Goal: Find specific page/section: Find specific page/section

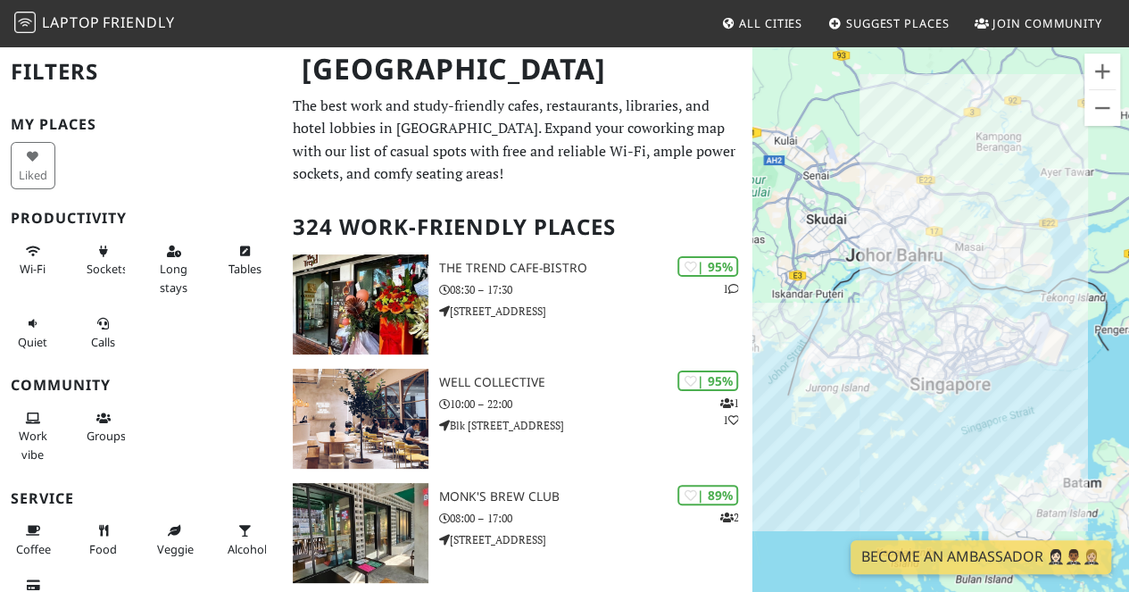
click at [29, 261] on span "Wi-Fi" at bounding box center [33, 269] width 26 height 16
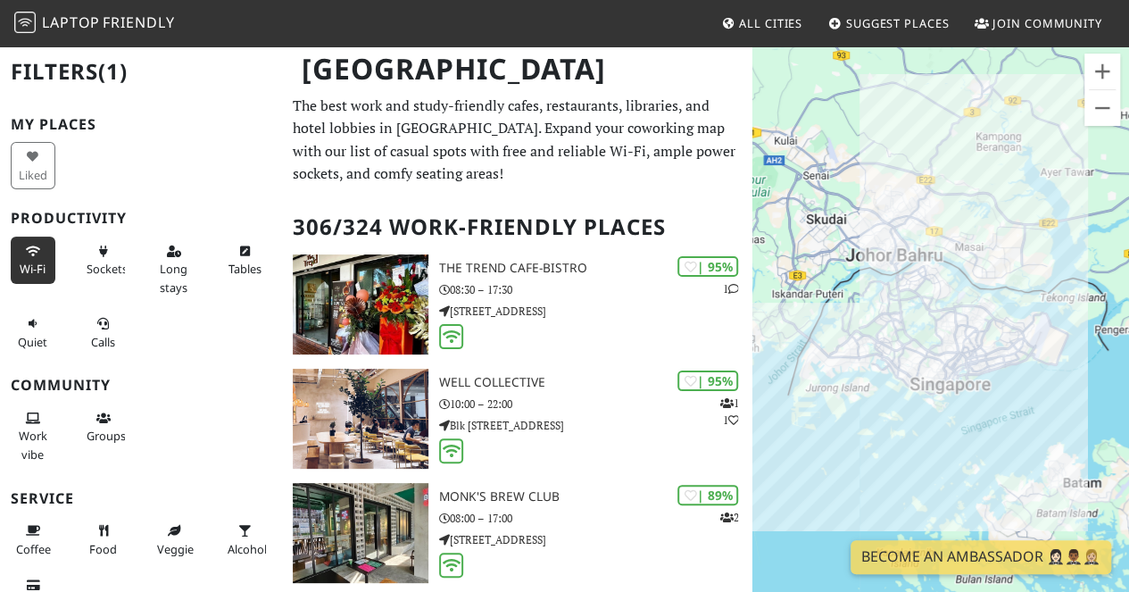
click at [116, 272] on span "Sockets" at bounding box center [107, 269] width 41 height 16
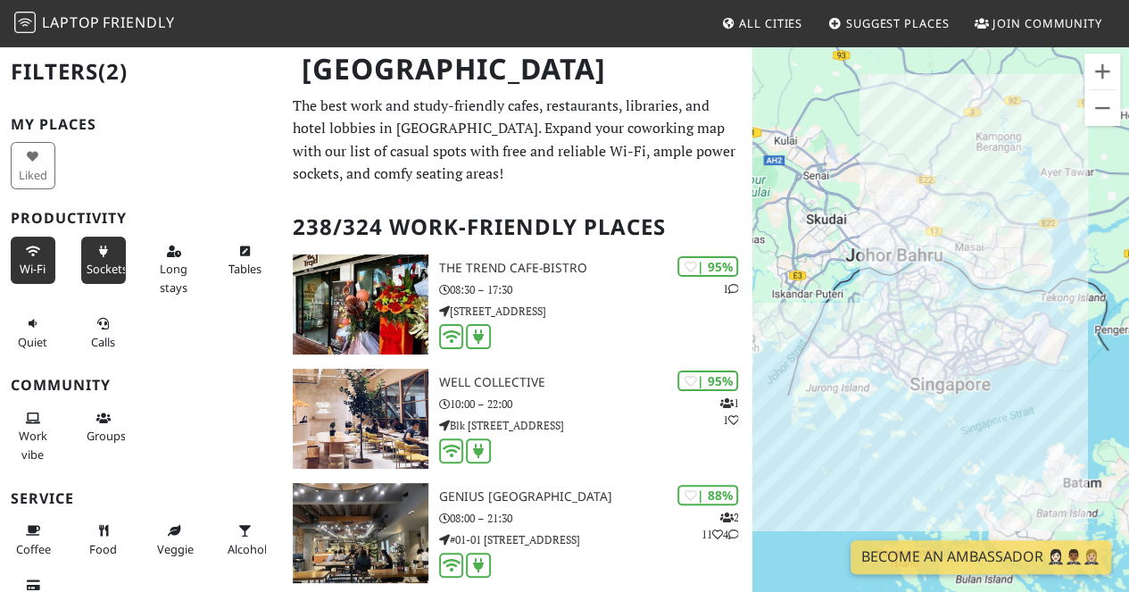
click at [175, 269] on span "Long stays" at bounding box center [174, 278] width 28 height 34
click at [171, 251] on icon at bounding box center [174, 252] width 14 height 12
click at [160, 261] on span "Long stays" at bounding box center [174, 278] width 28 height 34
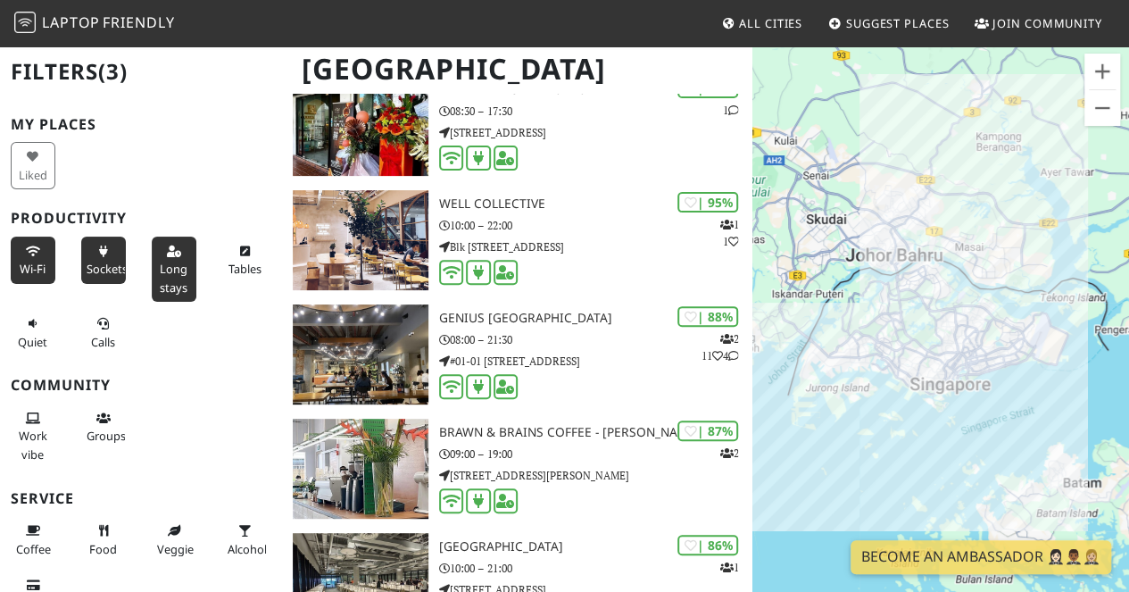
click at [245, 249] on button "Tables" at bounding box center [244, 260] width 45 height 47
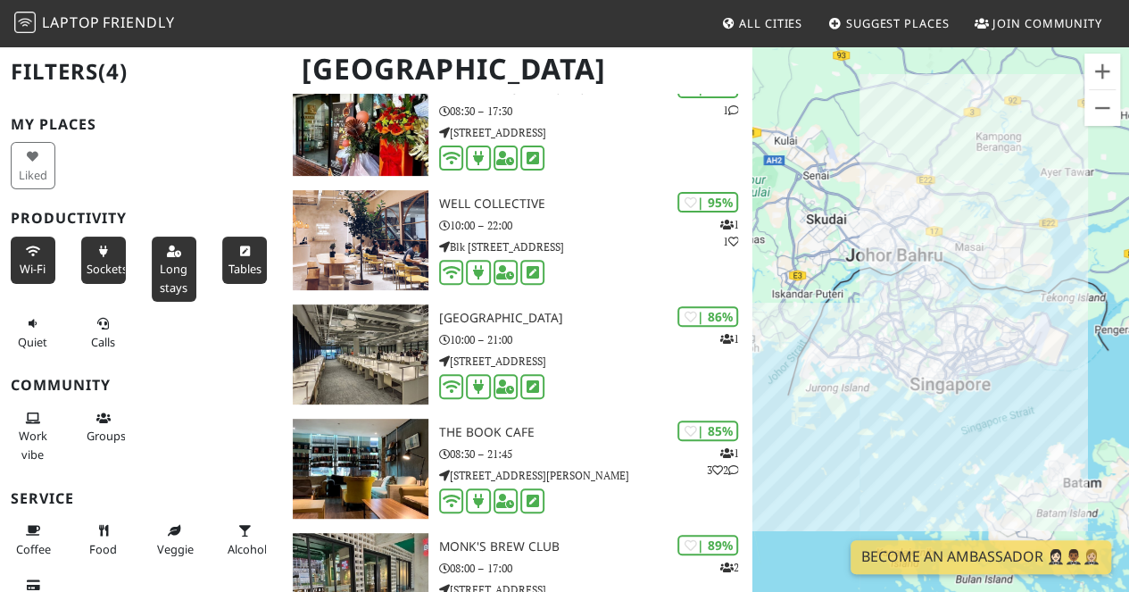
click at [237, 249] on icon at bounding box center [244, 252] width 14 height 12
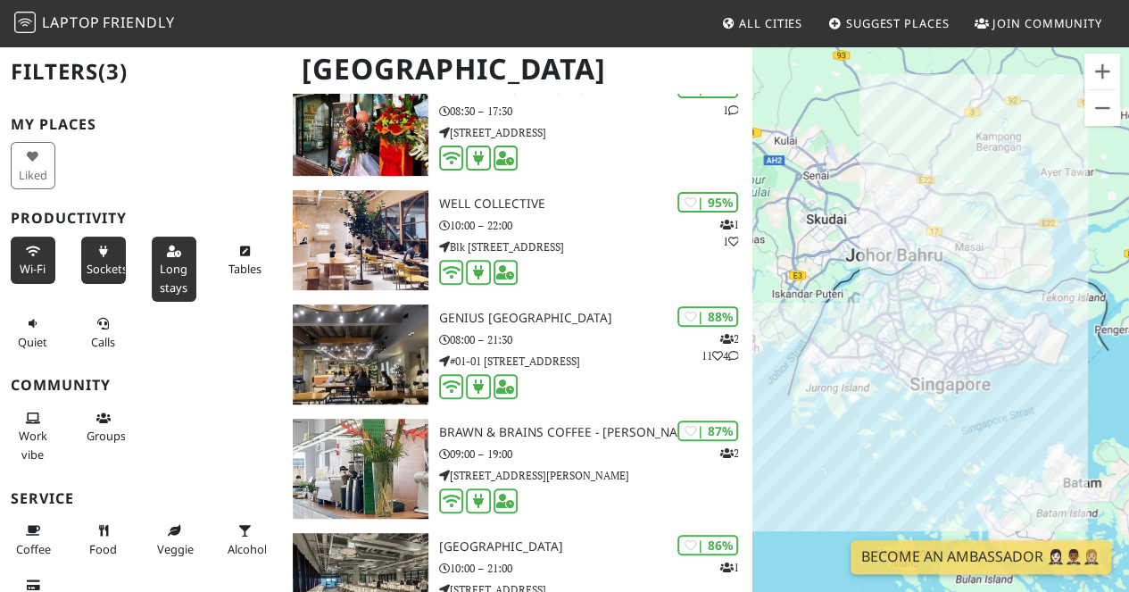
click at [243, 253] on button "Tables" at bounding box center [244, 260] width 45 height 47
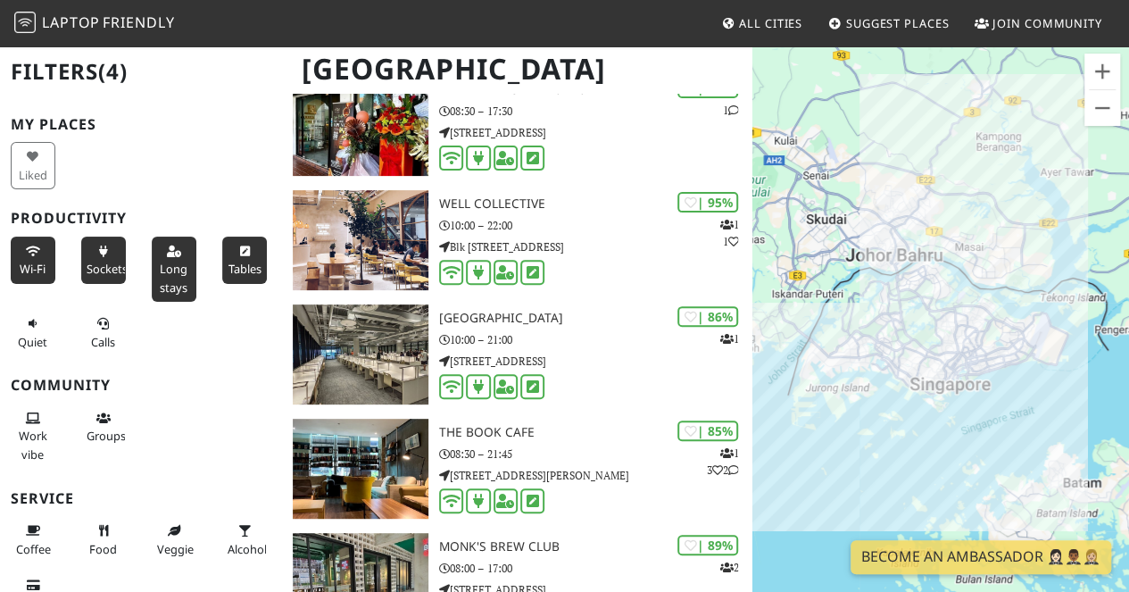
click at [243, 253] on button "Tables" at bounding box center [244, 260] width 45 height 47
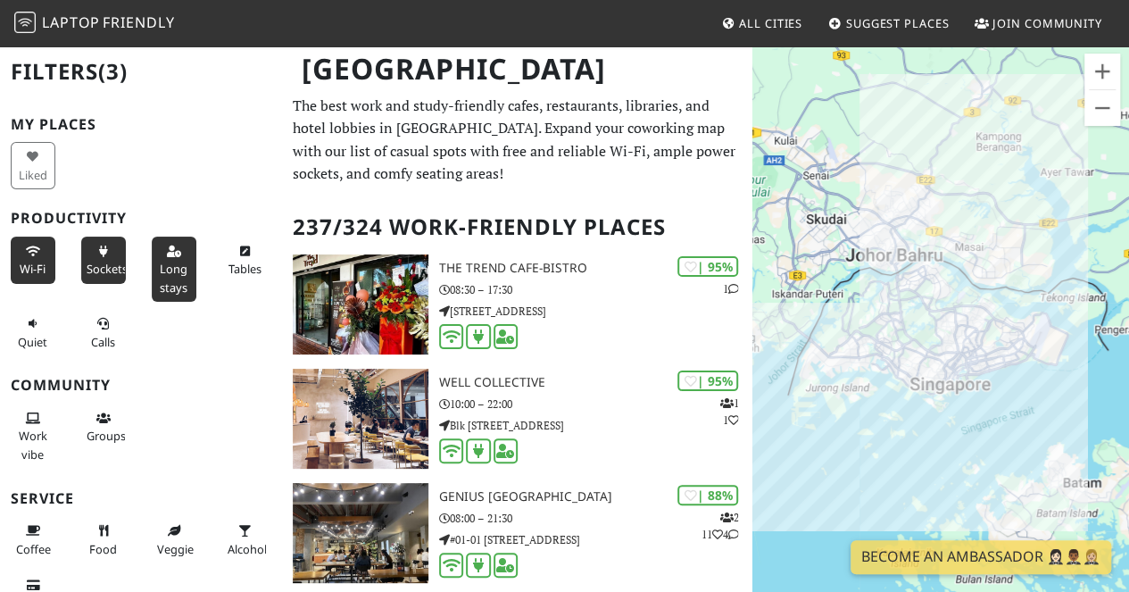
click at [246, 238] on button "Tables" at bounding box center [244, 260] width 45 height 47
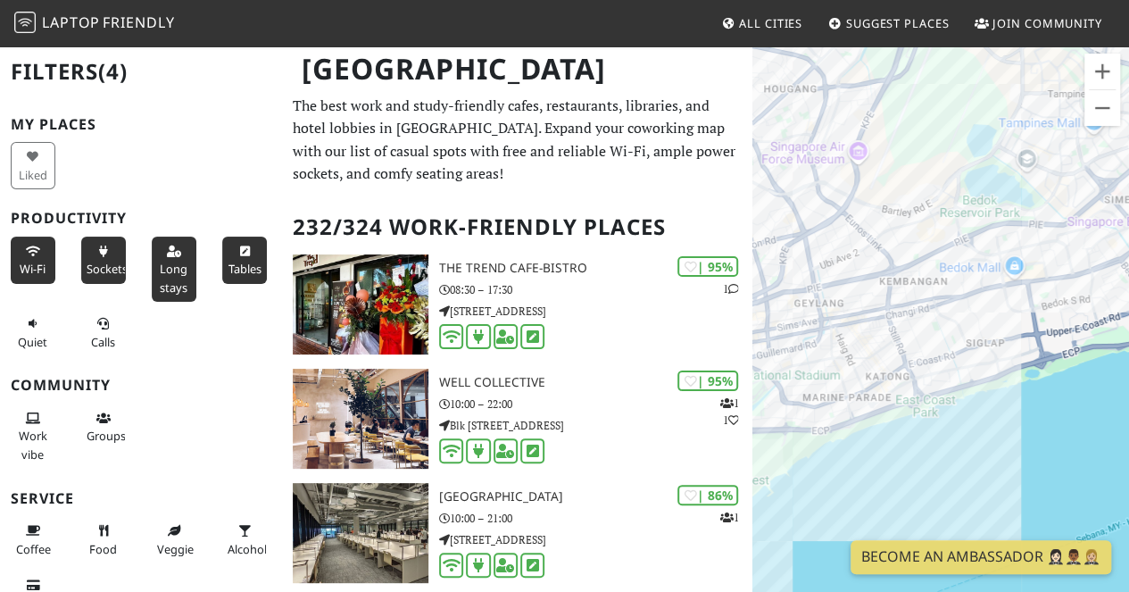
drag, startPoint x: 966, startPoint y: 338, endPoint x: 1028, endPoint y: 364, distance: 67.6
click at [1028, 364] on div "To navigate, press the arrow keys." at bounding box center [941, 341] width 377 height 592
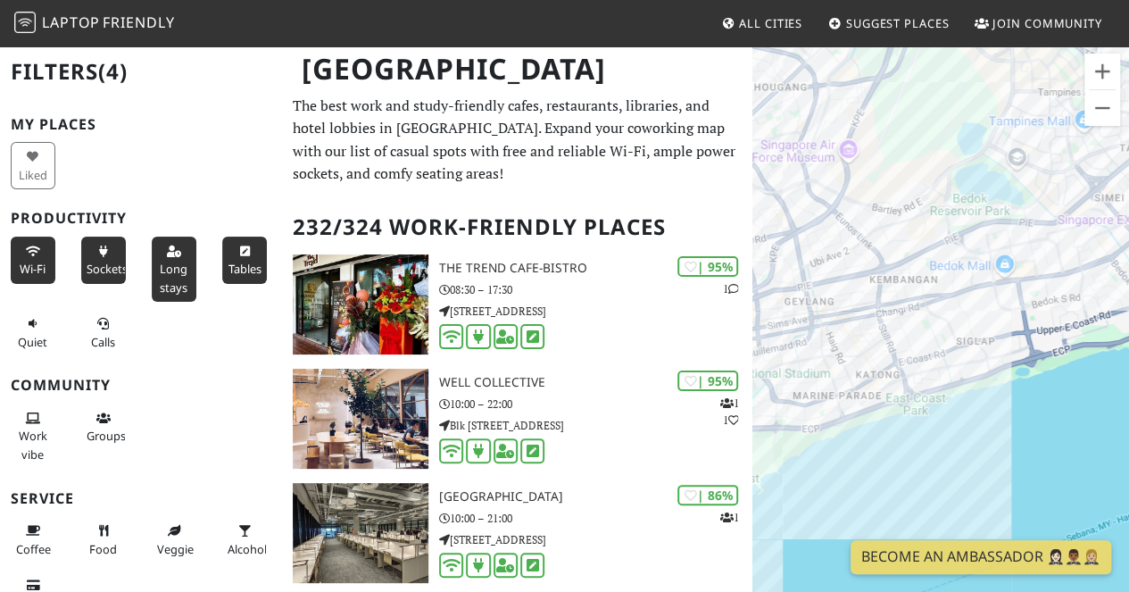
drag, startPoint x: 943, startPoint y: 312, endPoint x: 637, endPoint y: 330, distance: 305.9
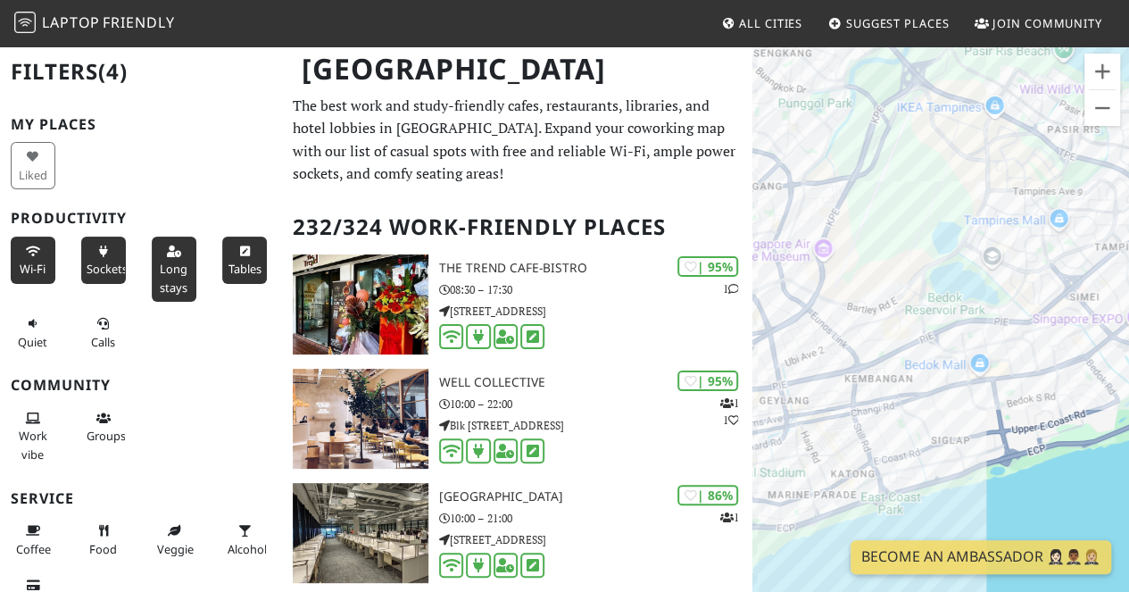
drag, startPoint x: 943, startPoint y: 323, endPoint x: 734, endPoint y: 362, distance: 212.6
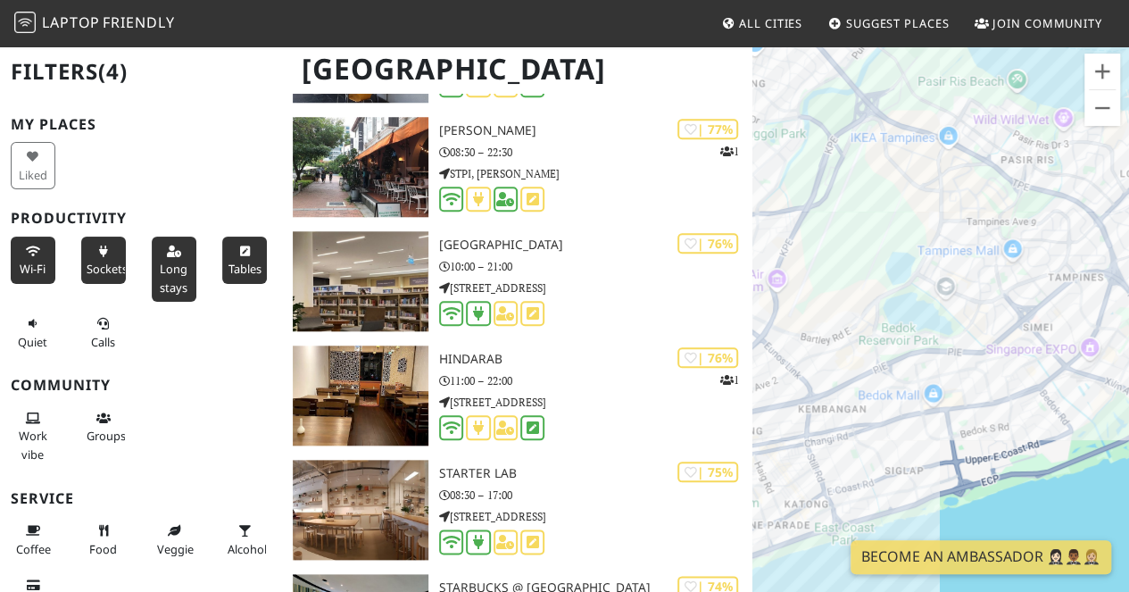
scroll to position [4196, 0]
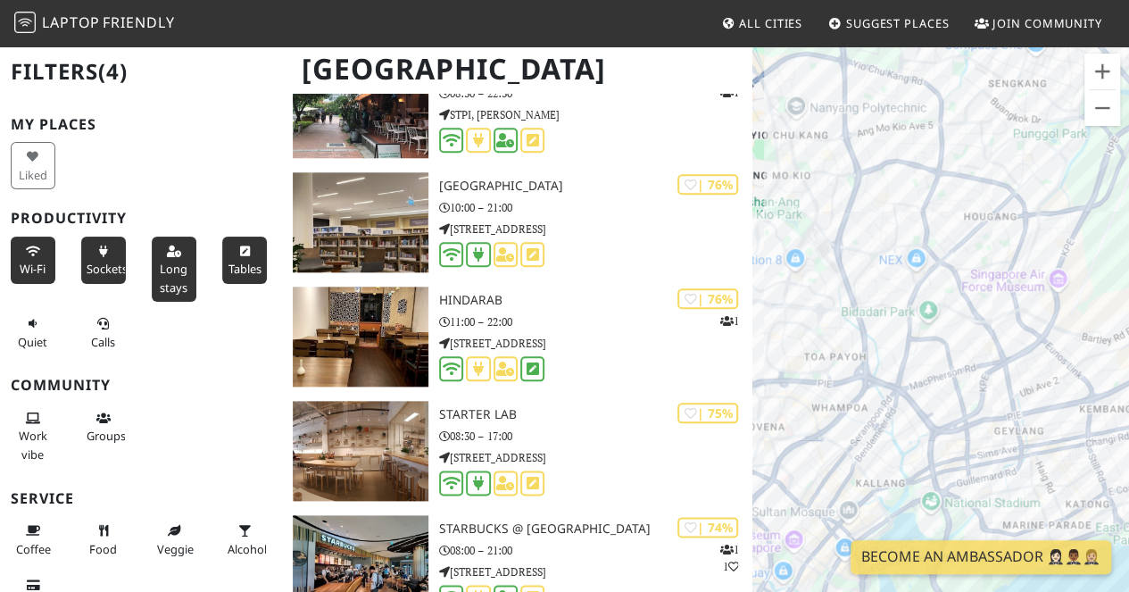
click at [83, 331] on button "Calls" at bounding box center [103, 332] width 45 height 47
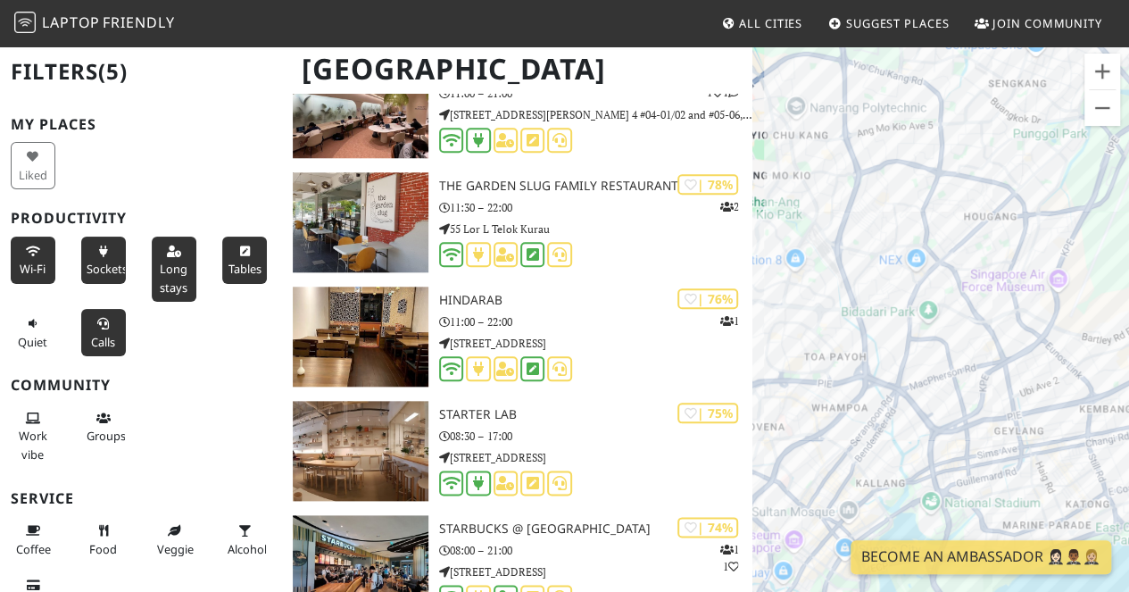
click at [83, 331] on button "Calls" at bounding box center [103, 332] width 45 height 47
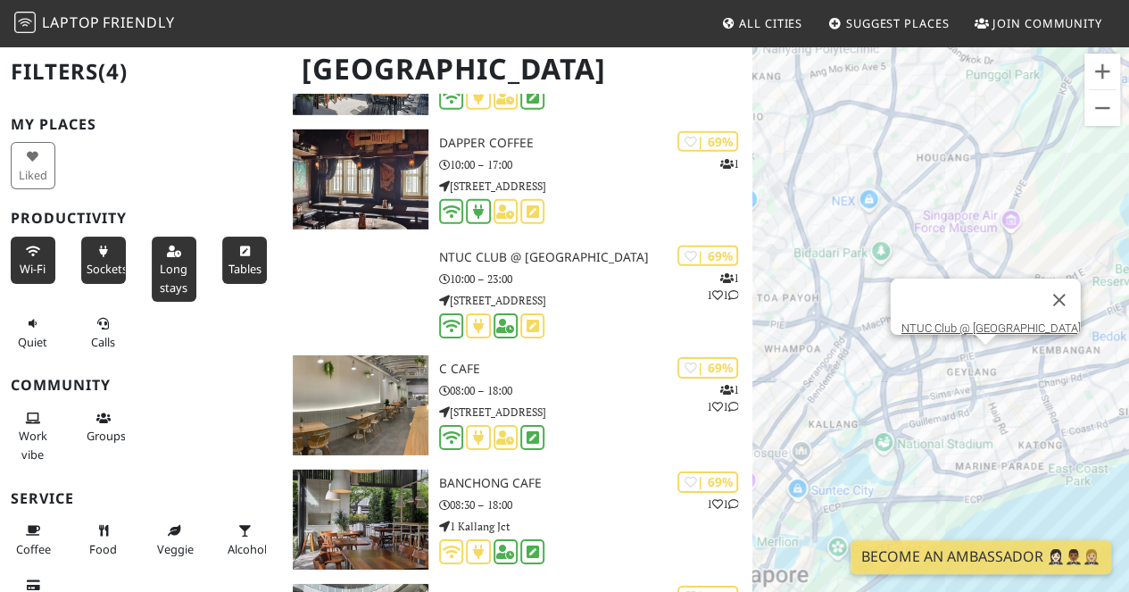
scroll to position [6070, 0]
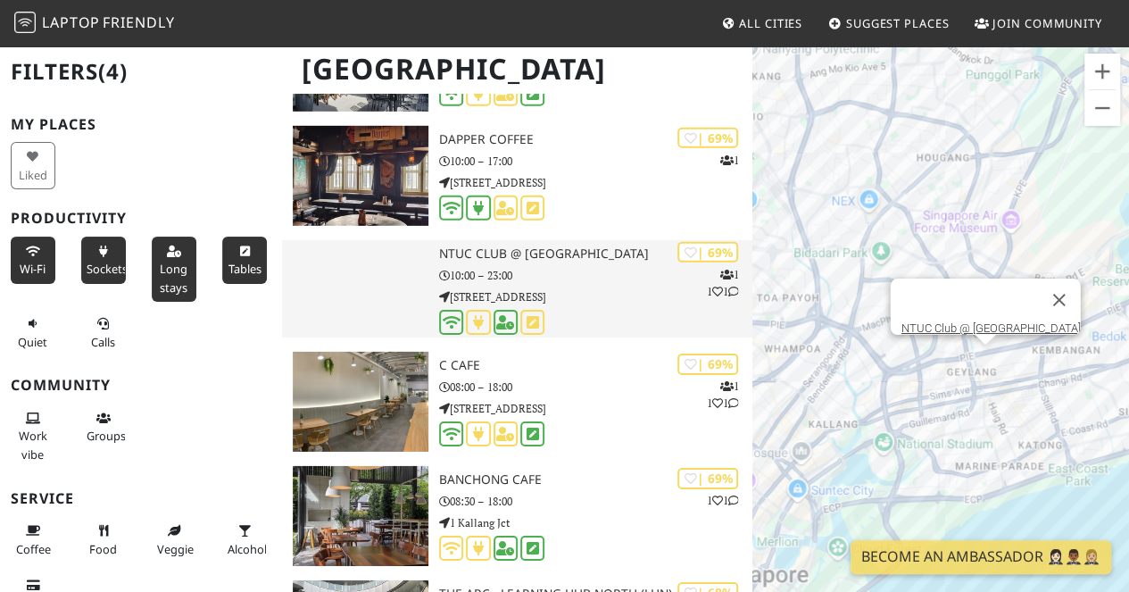
click at [628, 293] on p "[STREET_ADDRESS]" at bounding box center [595, 296] width 313 height 17
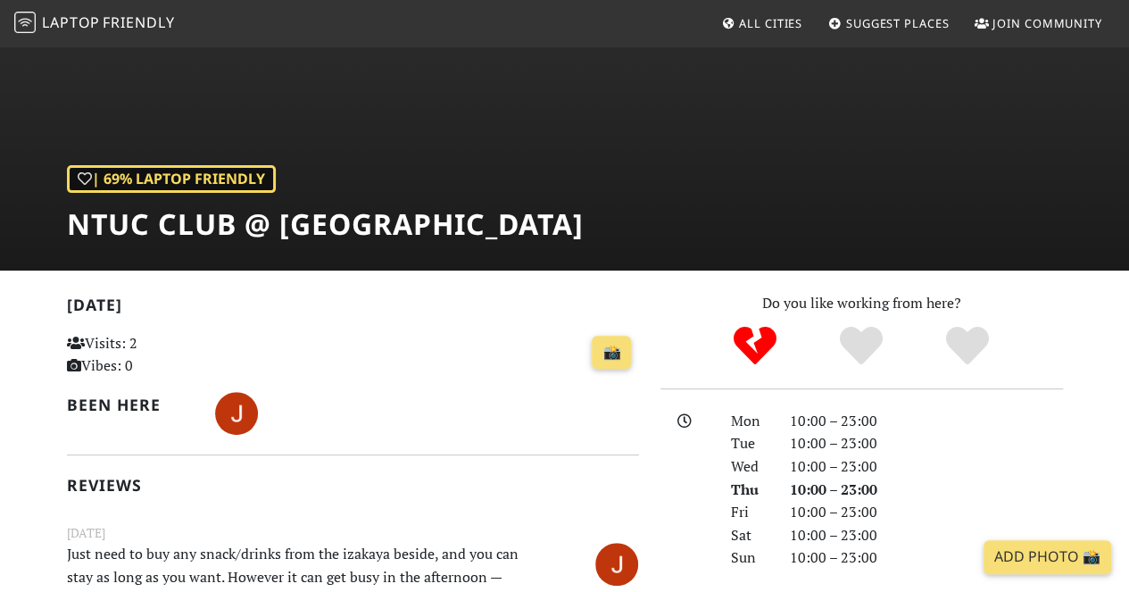
scroll to position [49, 0]
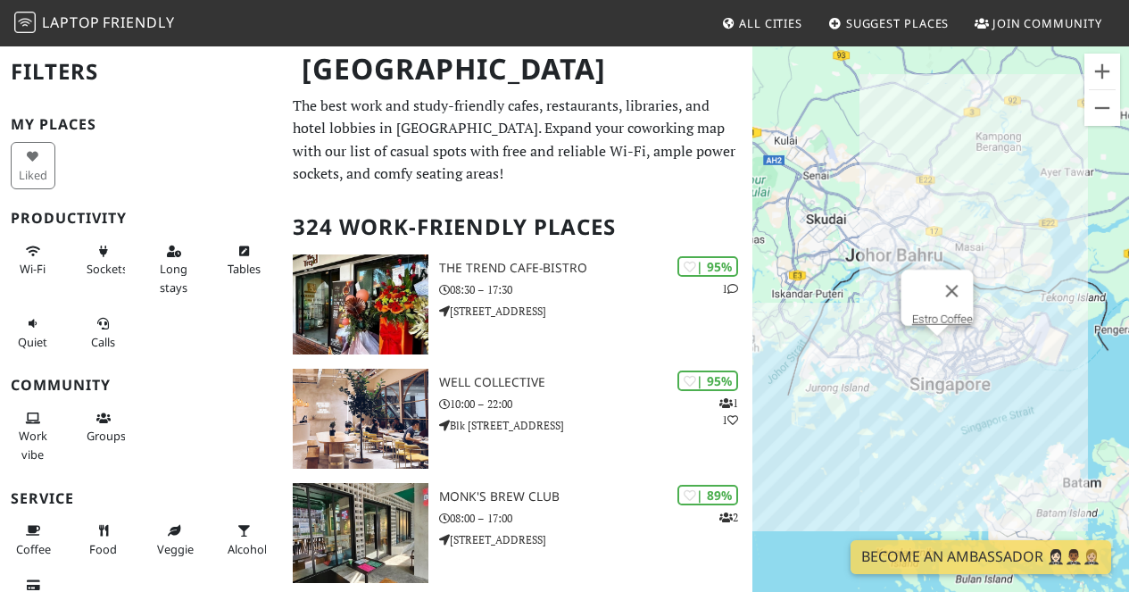
scroll to position [6070, 0]
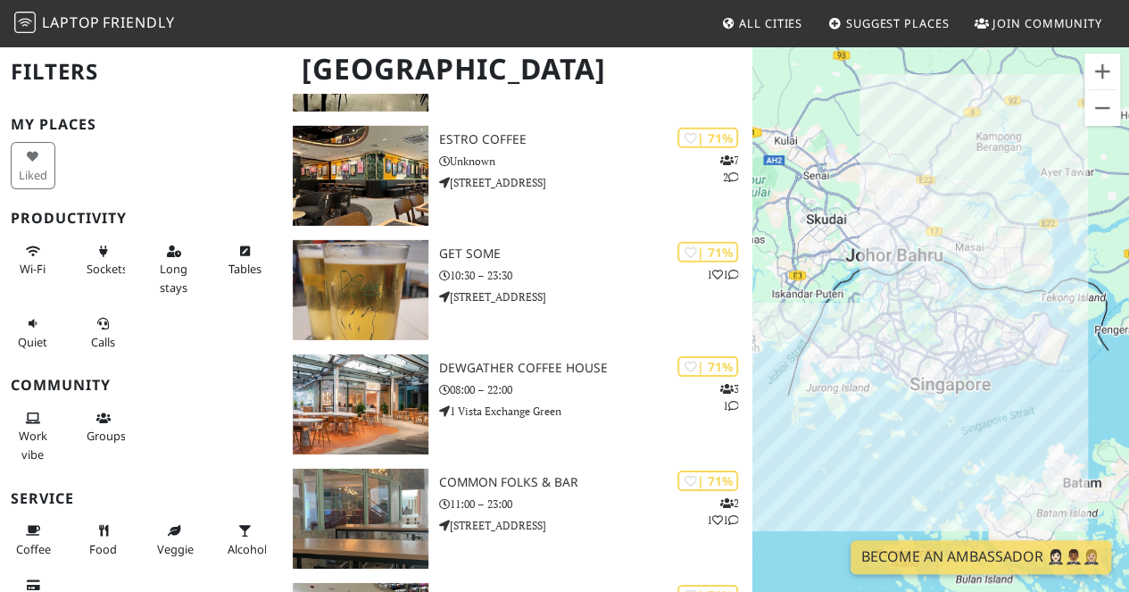
click at [34, 256] on button "Wi-Fi" at bounding box center [33, 260] width 45 height 47
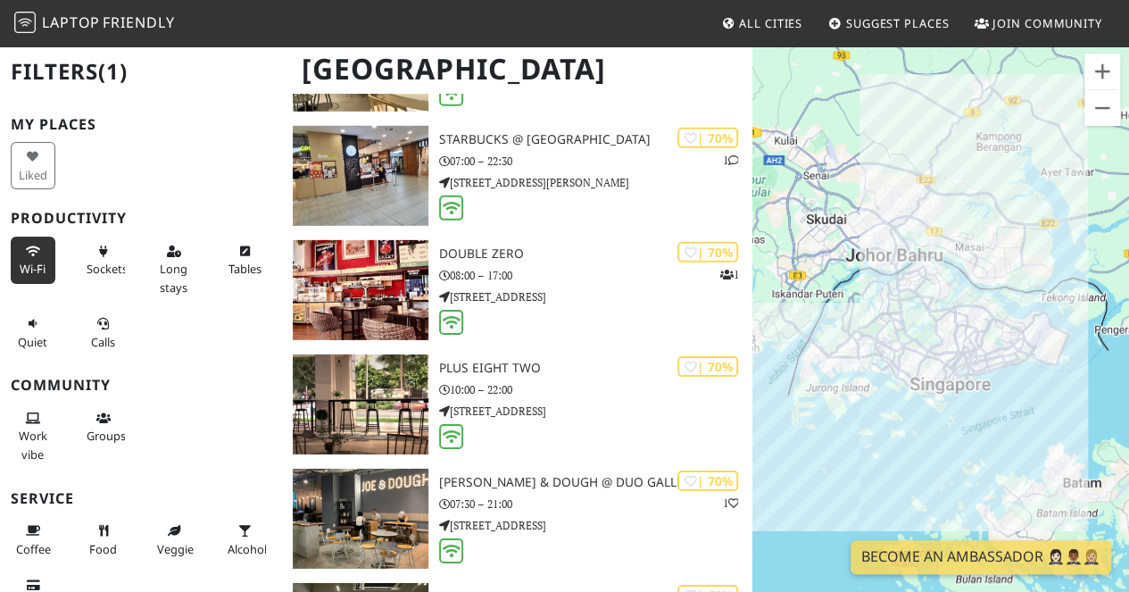
click at [113, 258] on button "Sockets" at bounding box center [103, 260] width 45 height 47
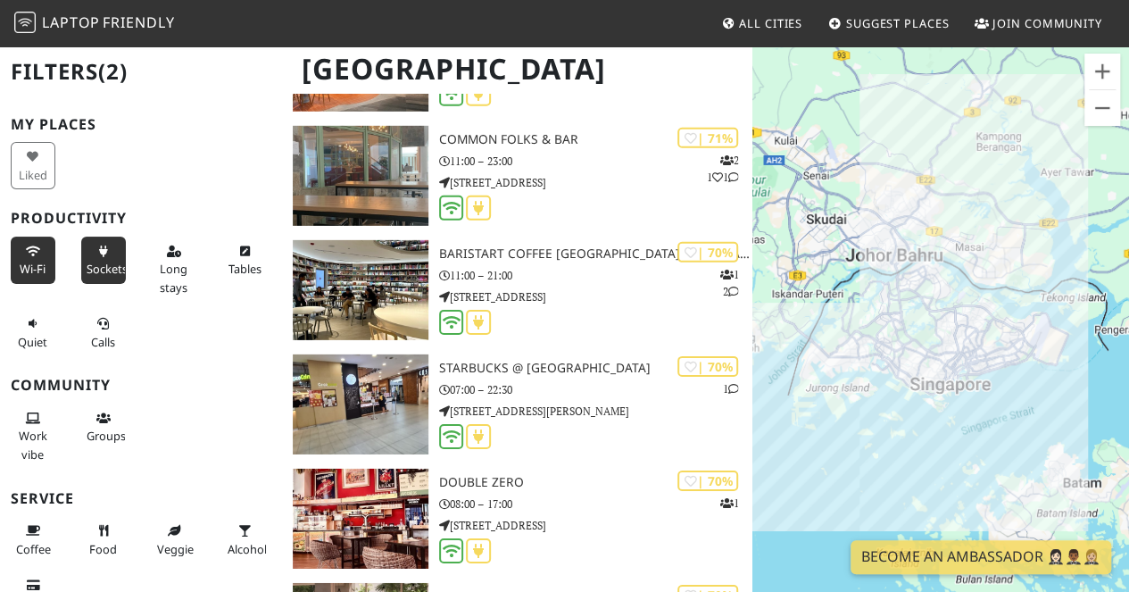
click at [168, 259] on button "Long stays" at bounding box center [174, 269] width 45 height 65
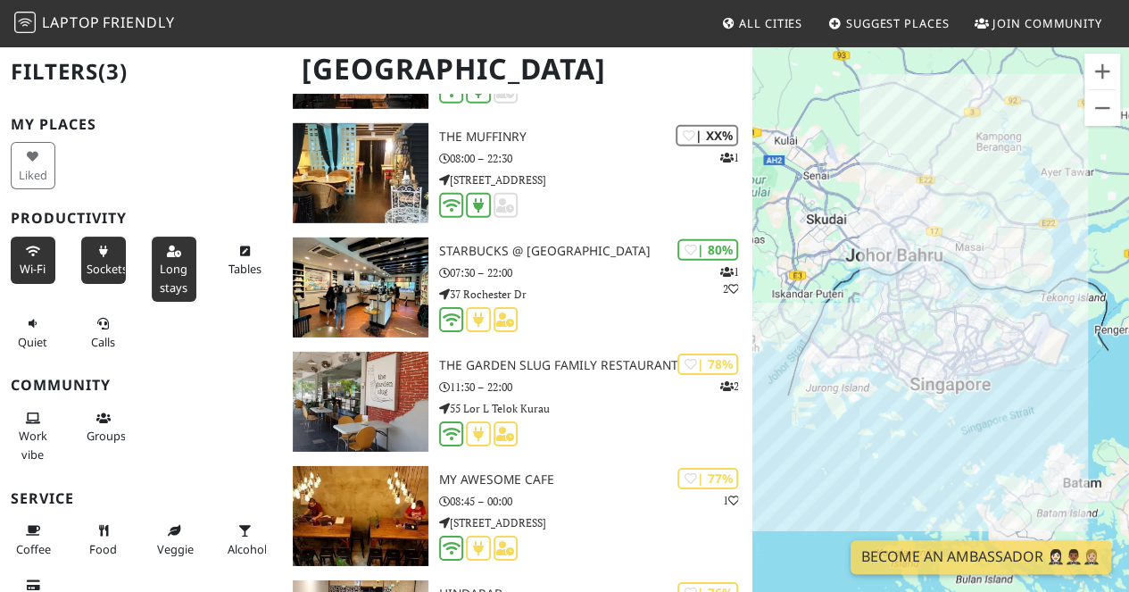
click at [250, 258] on button "Tables" at bounding box center [244, 260] width 45 height 47
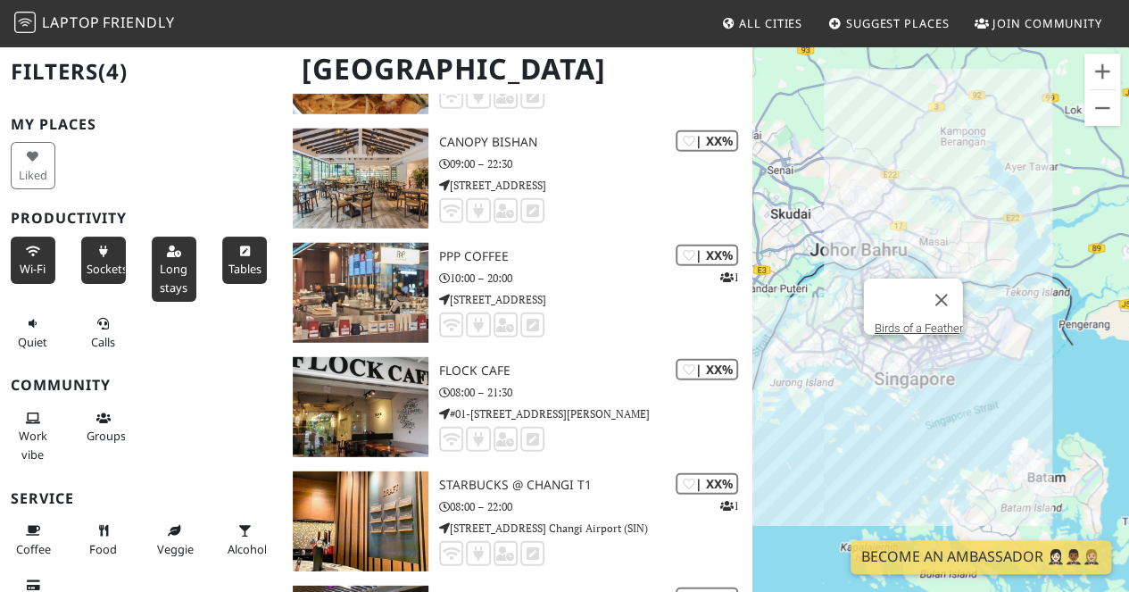
scroll to position [26281, 0]
